Goal: Task Accomplishment & Management: Use online tool/utility

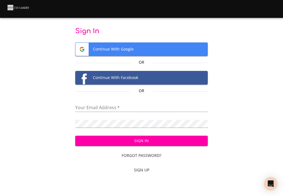
click at [115, 112] on input "email" at bounding box center [141, 108] width 132 height 8
click at [114, 100] on div "Your Email Address   *" at bounding box center [141, 105] width 132 height 13
click at [112, 105] on input "email" at bounding box center [141, 108] width 132 height 8
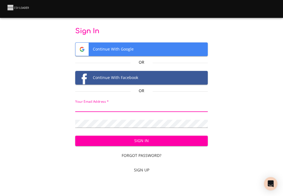
type input "[EMAIL_ADDRESS][DOMAIN_NAME]"
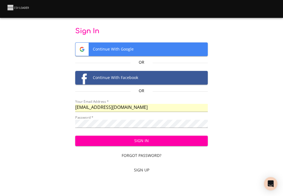
click at [141, 146] on button "Sign In" at bounding box center [141, 141] width 132 height 10
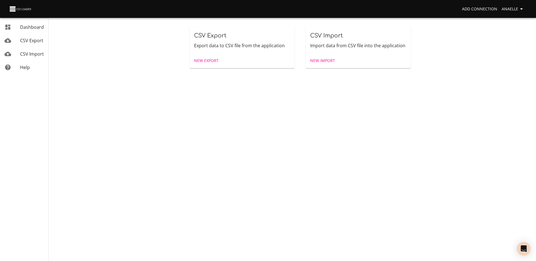
click at [22, 39] on span "CSV Export" at bounding box center [31, 40] width 23 height 6
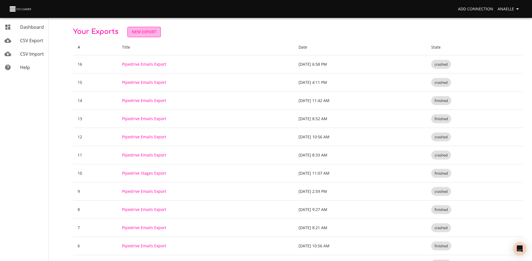
click at [142, 30] on span "New Export" at bounding box center [144, 31] width 25 height 7
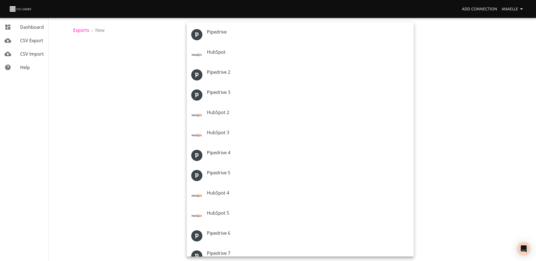
click at [229, 58] on body "Add Connection Anaelle Dashboard CSV Export CSV Import Help Exports › New New E…" at bounding box center [268, 130] width 536 height 261
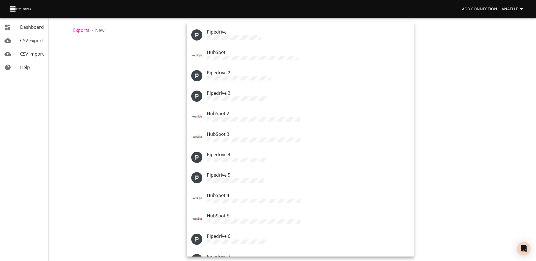
scroll to position [27, 0]
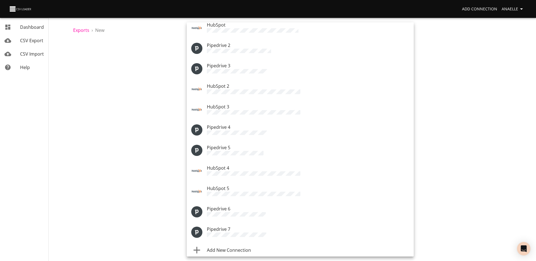
click at [282, 7] on div at bounding box center [268, 130] width 536 height 261
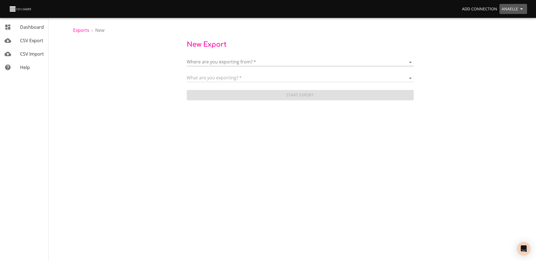
click at [282, 10] on span "Anaelle" at bounding box center [513, 9] width 23 height 7
click at [282, 43] on link "Billing" at bounding box center [510, 41] width 36 height 10
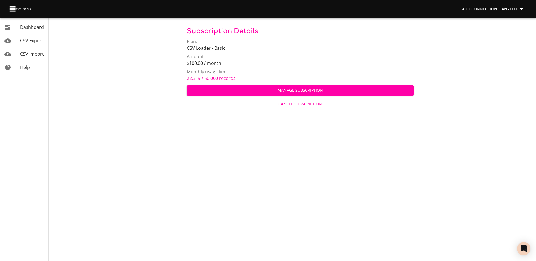
click at [26, 56] on span "CSV Import" at bounding box center [32, 54] width 24 height 6
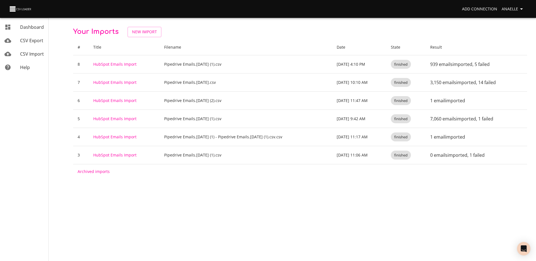
click at [32, 42] on span "CSV Export" at bounding box center [31, 40] width 23 height 6
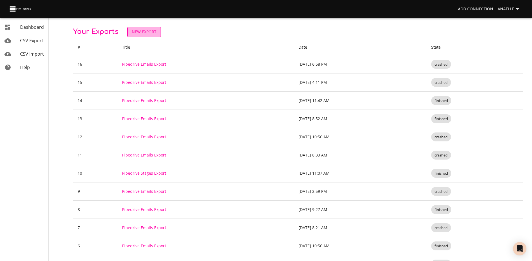
click at [147, 30] on span "New Export" at bounding box center [144, 31] width 25 height 7
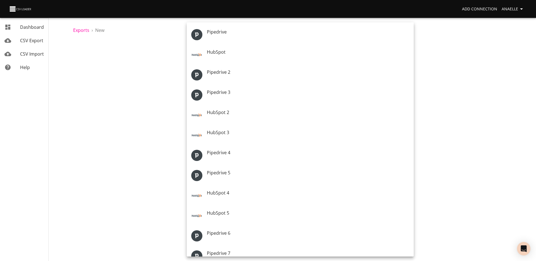
click at [239, 61] on body "Add Connection Anaelle Dashboard CSV Export CSV Import Help Exports › New New E…" at bounding box center [268, 130] width 536 height 261
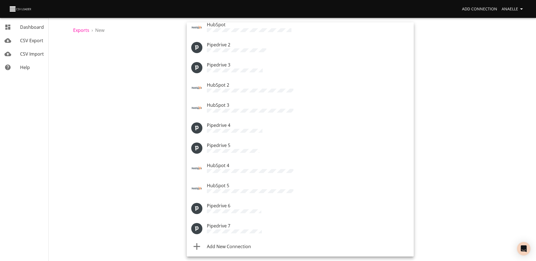
click at [243, 227] on div "Pipedrive 7" at bounding box center [308, 228] width 202 height 12
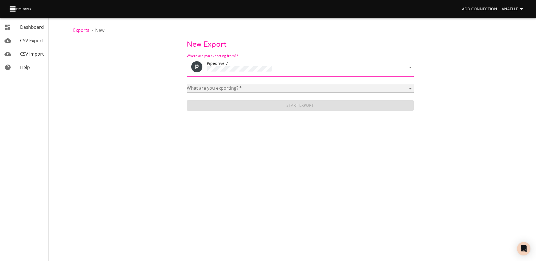
click at [234, 84] on select "Activities Activity Types Deal Products Deals Email Threads Emails Notes Organi…" at bounding box center [300, 88] width 227 height 8
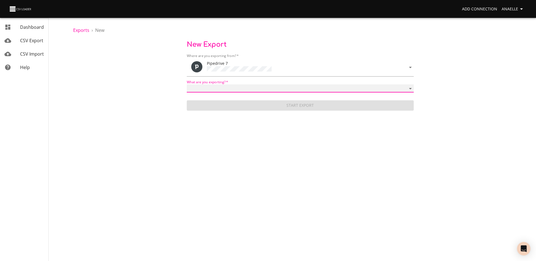
select select "mail_messages"
click at [187, 84] on select "Activities Activity Types Deal Products Deals Email Threads Emails Notes Organi…" at bounding box center [300, 88] width 227 height 8
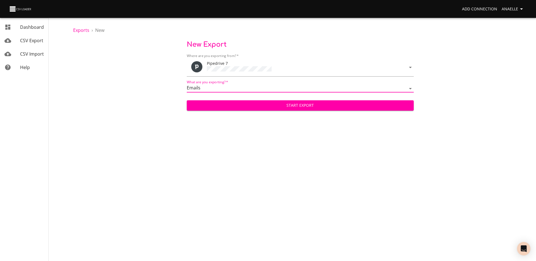
click at [230, 104] on span "Start Export" at bounding box center [300, 105] width 218 height 7
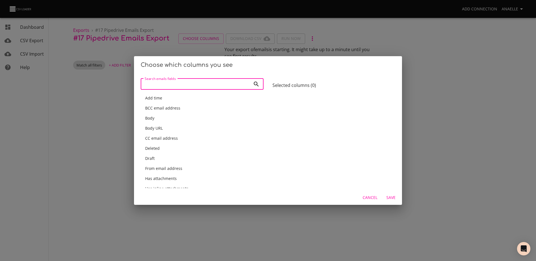
click at [168, 124] on div "Body URL" at bounding box center [202, 128] width 123 height 10
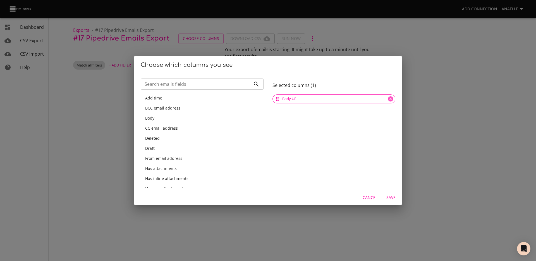
click at [191, 120] on div "Body" at bounding box center [202, 118] width 114 height 6
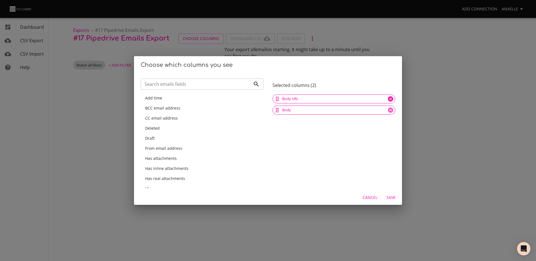
click at [388, 98] on icon at bounding box center [390, 98] width 5 height 5
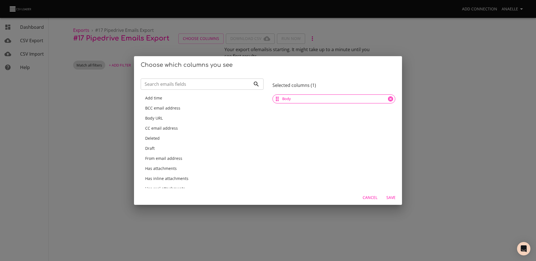
click at [157, 83] on input "Search emails fields" at bounding box center [196, 83] width 110 height 11
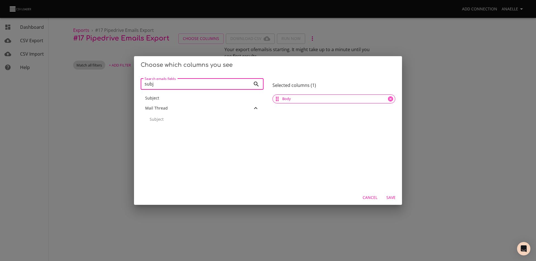
click at [156, 99] on span "Subject" at bounding box center [152, 97] width 14 height 5
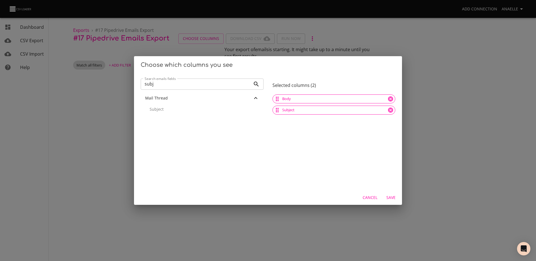
click at [158, 83] on input "subj" at bounding box center [196, 83] width 110 height 11
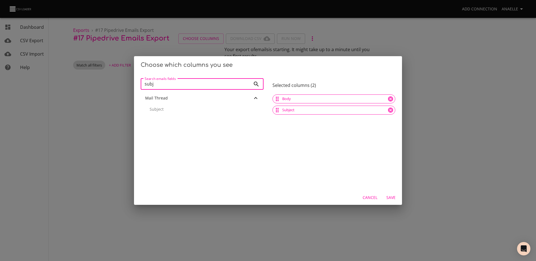
click at [158, 83] on input "subj" at bounding box center [196, 83] width 110 height 11
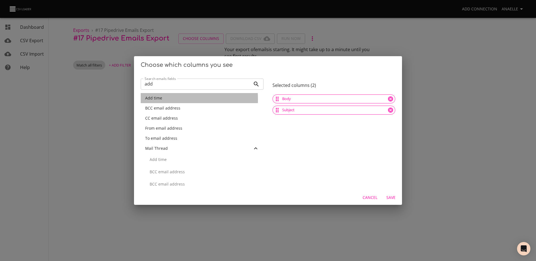
click at [147, 99] on span "Add time" at bounding box center [153, 97] width 17 height 5
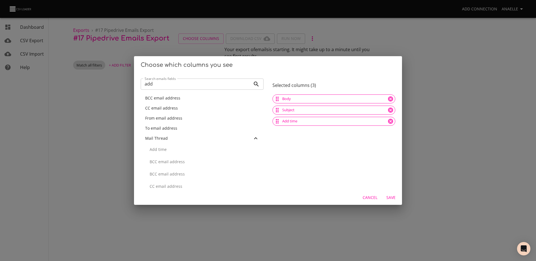
click at [158, 85] on input "add" at bounding box center [196, 83] width 110 height 11
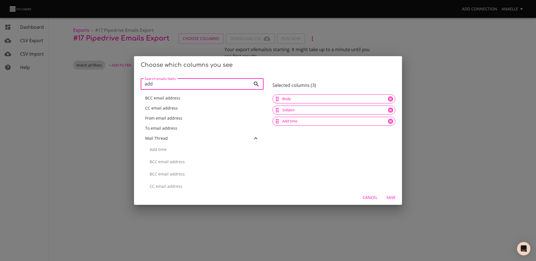
click at [158, 85] on input "add" at bounding box center [196, 83] width 110 height 11
click at [160, 121] on div "From email address" at bounding box center [202, 118] width 114 height 6
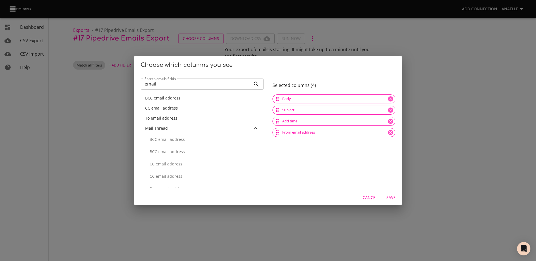
click at [160, 120] on span "To email address" at bounding box center [161, 117] width 32 height 5
click at [160, 107] on span "CC email address" at bounding box center [161, 107] width 33 height 5
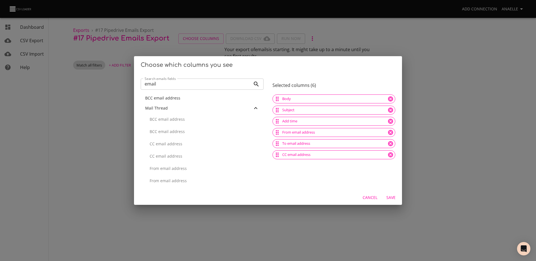
click at [158, 85] on input "email" at bounding box center [196, 83] width 110 height 11
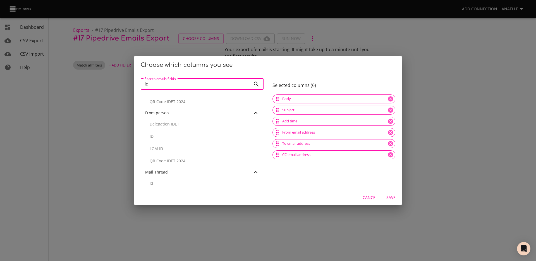
click at [167, 135] on p "ID" at bounding box center [204, 136] width 109 height 6
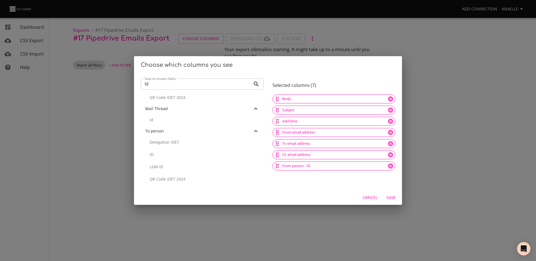
scroll to position [211, 0]
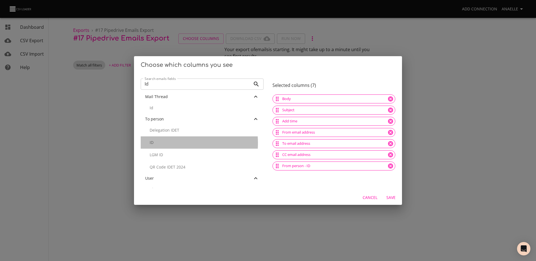
click at [163, 143] on p "ID" at bounding box center [204, 143] width 109 height 6
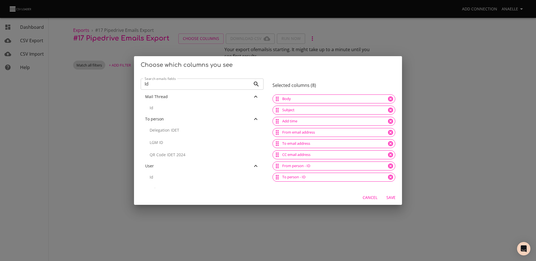
click at [151, 86] on input "Id" at bounding box center [196, 83] width 110 height 11
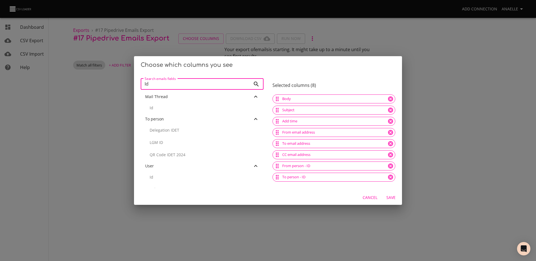
click at [151, 86] on input "Id" at bounding box center [196, 83] width 110 height 11
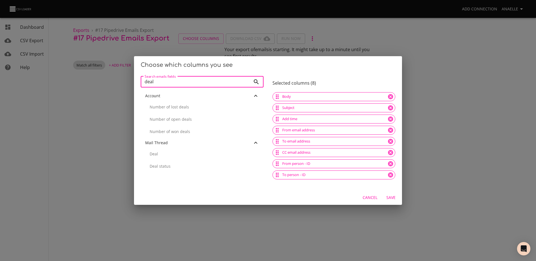
type input "deal"
click at [162, 154] on p "Deal" at bounding box center [204, 154] width 109 height 6
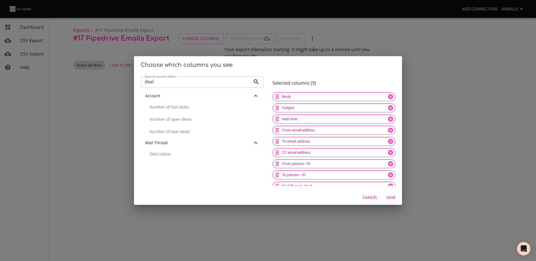
click at [387, 197] on span "Save" at bounding box center [390, 197] width 13 height 7
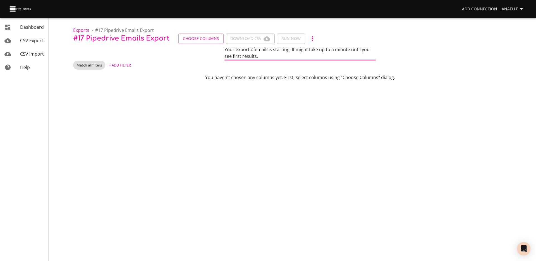
click at [122, 65] on span "+ Add Filter" at bounding box center [120, 65] width 22 height 6
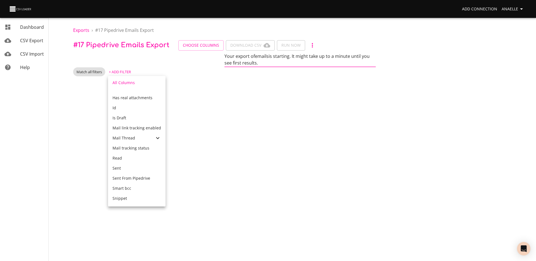
scroll to position [204, 0]
click at [138, 135] on div "Mail Thread" at bounding box center [134, 138] width 42 height 6
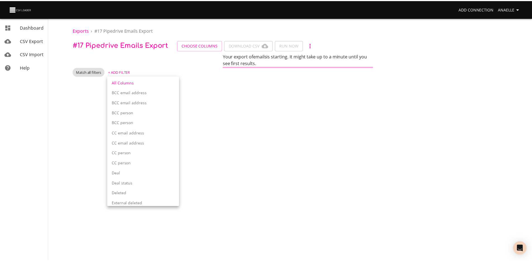
scroll to position [352, 0]
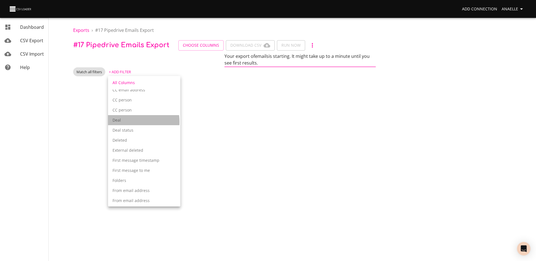
click at [125, 122] on p "Deal" at bounding box center [144, 120] width 63 height 6
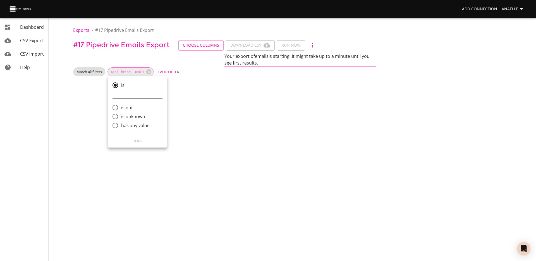
click at [131, 126] on span "has any value" at bounding box center [135, 125] width 28 height 7
click at [121, 126] on input "has any value" at bounding box center [115, 126] width 12 height 12
radio input "true"
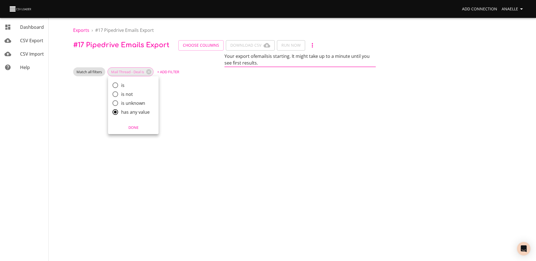
click at [135, 127] on span "Done" at bounding box center [133, 127] width 43 height 6
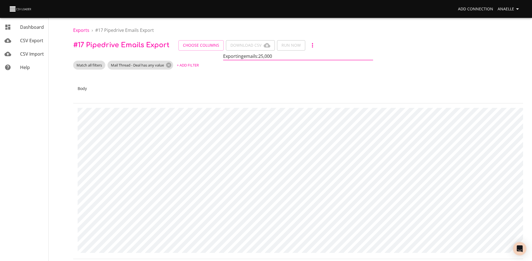
click at [187, 33] on ol "Exports › # 17 Pipedrive Emails Export" at bounding box center [298, 30] width 450 height 7
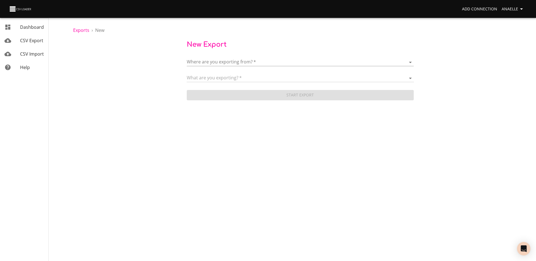
click at [37, 42] on span "CSV Export" at bounding box center [31, 40] width 23 height 6
